Goal: Transaction & Acquisition: Download file/media

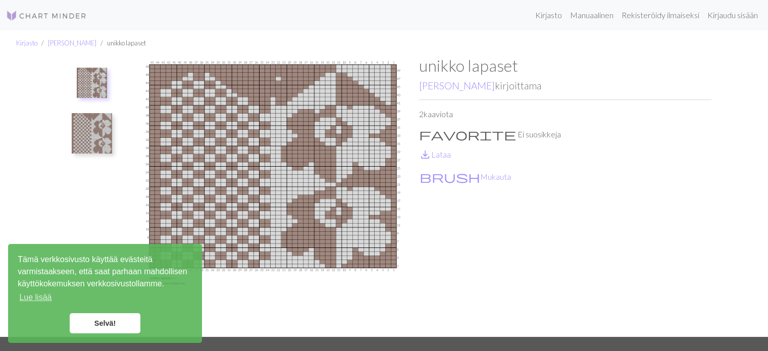
click at [121, 322] on link "Selvä!" at bounding box center [105, 323] width 71 height 20
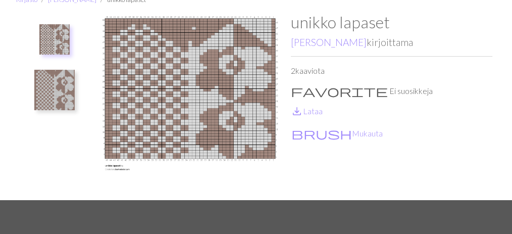
scroll to position [33, 0]
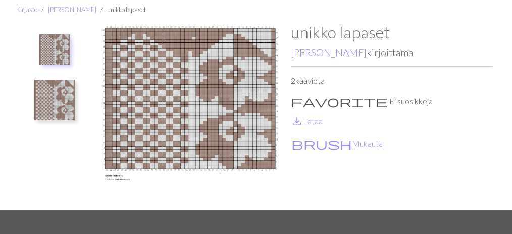
drag, startPoint x: 187, startPoint y: 113, endPoint x: 410, endPoint y: 125, distance: 222.9
click at [413, 124] on p "save_alt Lataa" at bounding box center [391, 121] width 201 height 12
click at [468, 59] on div "unikko lapaset [PERSON_NAME] kirjoittama 2 kaaviota favorite Ei suosikkeja save…" at bounding box center [391, 116] width 201 height 187
click at [460, 82] on p "2 kaaviota" at bounding box center [391, 81] width 201 height 12
drag, startPoint x: 488, startPoint y: 1, endPoint x: 505, endPoint y: 53, distance: 54.9
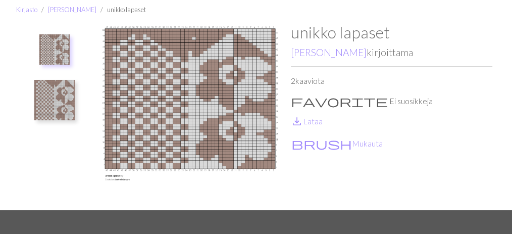
click at [505, 53] on div "Kirjasto [PERSON_NAME] unikko lapaset unikko lapaset [PERSON_NAME] kirjoittama …" at bounding box center [256, 103] width 512 height 213
drag, startPoint x: 487, startPoint y: 0, endPoint x: 499, endPoint y: 98, distance: 99.2
click at [499, 98] on div "Kirjasto [PERSON_NAME] unikko lapaset unikko lapaset [PERSON_NAME] kirjoittama …" at bounding box center [256, 103] width 512 height 213
click at [192, 99] on img at bounding box center [189, 116] width 201 height 187
click at [192, 98] on img at bounding box center [189, 116] width 201 height 187
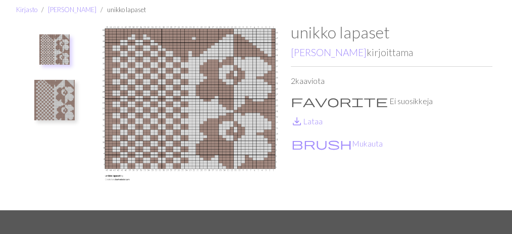
drag, startPoint x: 198, startPoint y: 97, endPoint x: 464, endPoint y: 123, distance: 267.3
click at [464, 123] on p "save_alt Lataa" at bounding box center [391, 121] width 201 height 12
click at [307, 121] on font "Lataa" at bounding box center [313, 121] width 20 height 10
click at [467, 0] on html "Tämä verkkosivusto käyttää evästeitä varmistaakseen, että saat parhaan mahdolli…" at bounding box center [256, 84] width 512 height 234
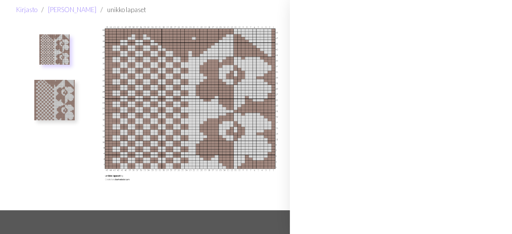
click at [496, 11] on div at bounding box center [401, 117] width 222 height 234
